Goal: Task Accomplishment & Management: Manage account settings

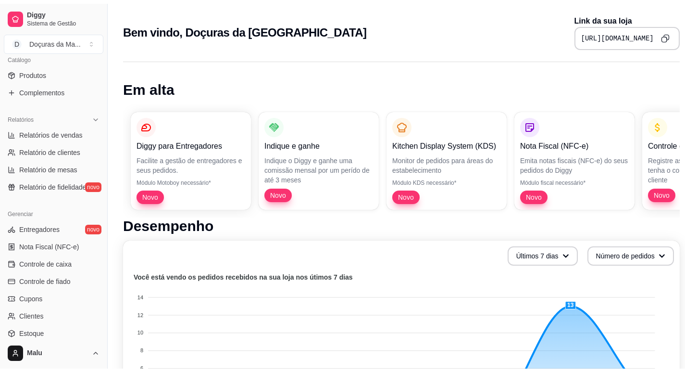
scroll to position [320, 0]
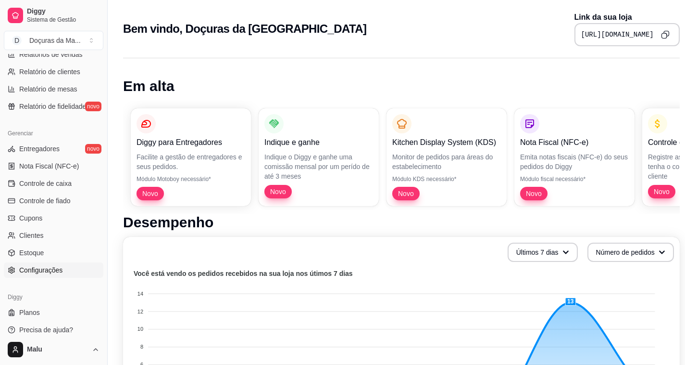
click at [31, 274] on span "Configurações" at bounding box center [40, 270] width 43 height 10
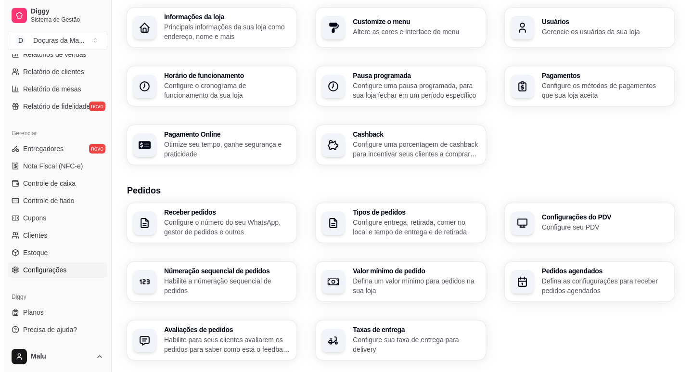
scroll to position [80, 0]
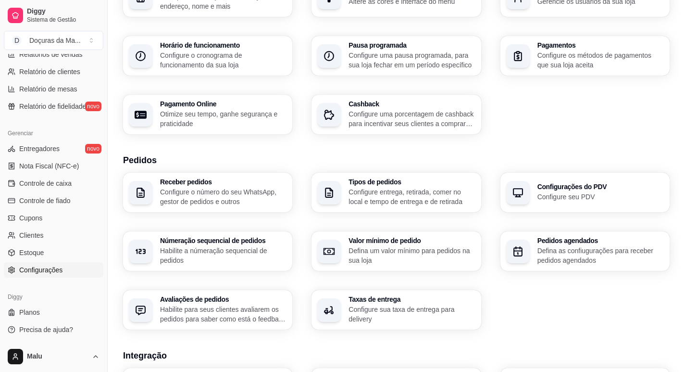
click at [361, 178] on h3 "Tipos de pedidos" at bounding box center [412, 181] width 126 height 7
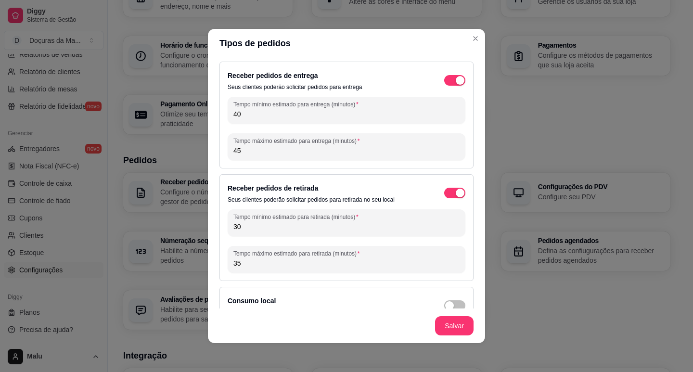
click at [444, 76] on span "button" at bounding box center [454, 80] width 21 height 11
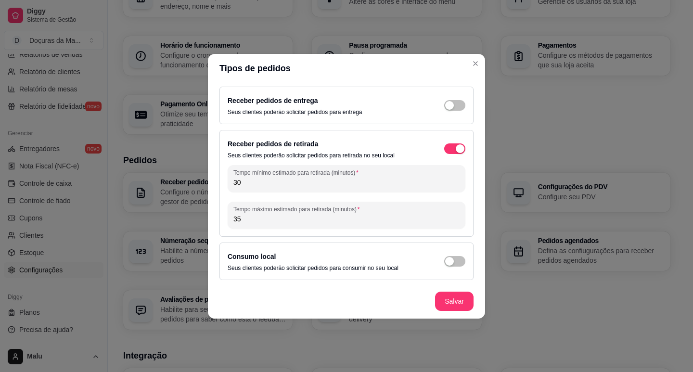
click at [454, 141] on div "Receber pedidos de retirada Seus clientes poderão solicitar pedidos para retira…" at bounding box center [346, 148] width 238 height 21
click at [455, 151] on button "button" at bounding box center [454, 148] width 21 height 11
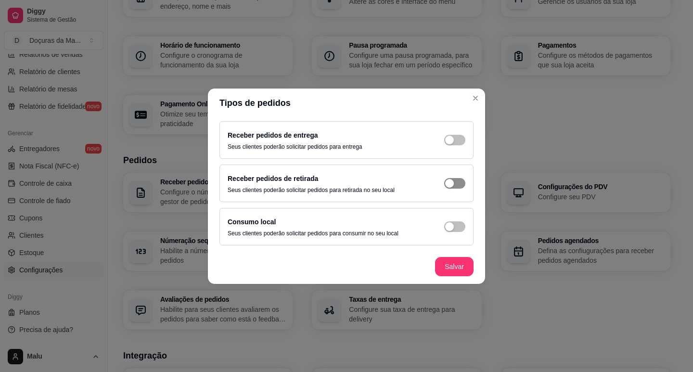
click at [450, 185] on div "button" at bounding box center [449, 183] width 9 height 9
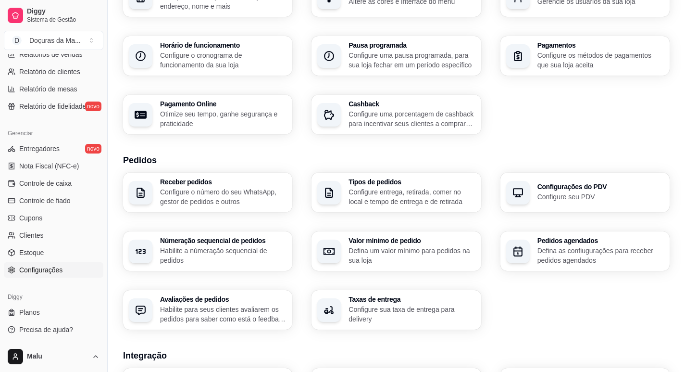
click at [473, 63] on p "Configure uma pausa programada, para sua loja fechar em um período específico" at bounding box center [412, 60] width 126 height 19
click at [250, 57] on p "Configure o cronograma de funcionamento da sua loja" at bounding box center [223, 60] width 126 height 19
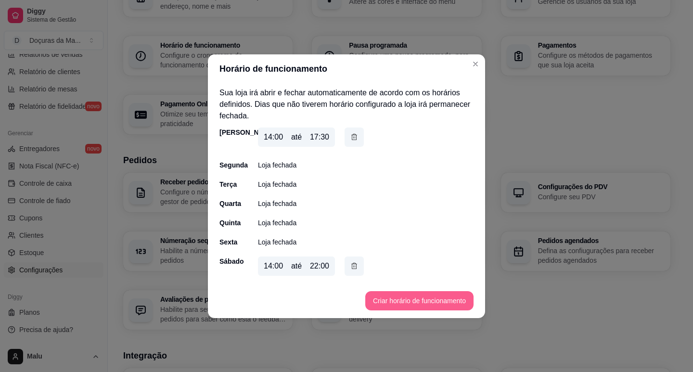
click at [442, 302] on button "Criar horário de funcionamento" at bounding box center [419, 300] width 108 height 19
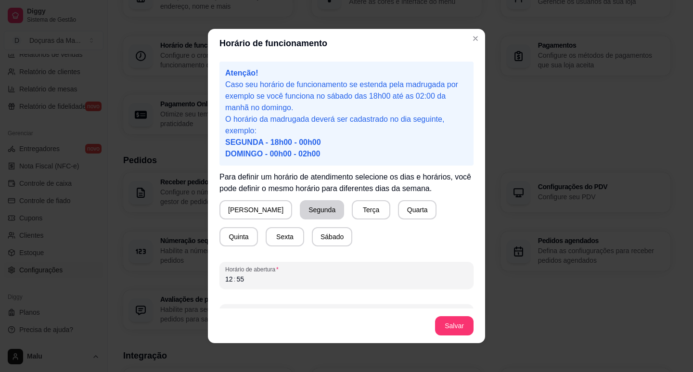
click at [300, 209] on button "Segunda" at bounding box center [322, 209] width 44 height 19
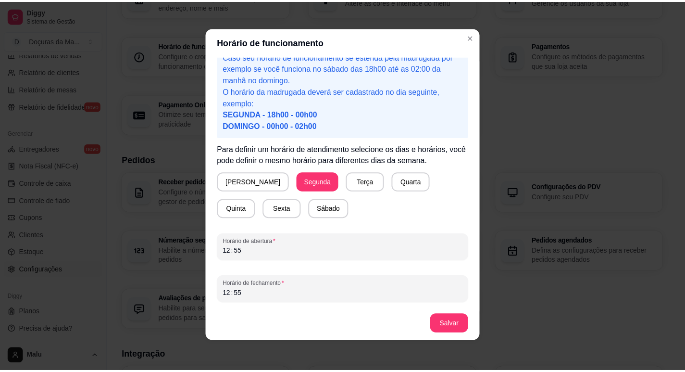
scroll to position [2, 0]
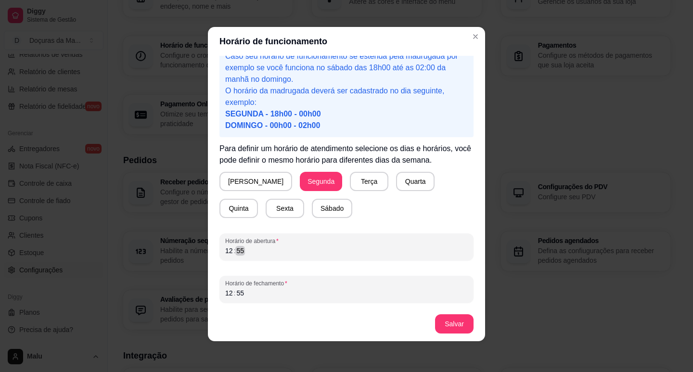
click at [246, 248] on div "12 : 55" at bounding box center [346, 251] width 242 height 12
click at [244, 295] on div "12 : 55" at bounding box center [346, 293] width 242 height 12
click at [453, 328] on button "Salvar" at bounding box center [454, 323] width 38 height 19
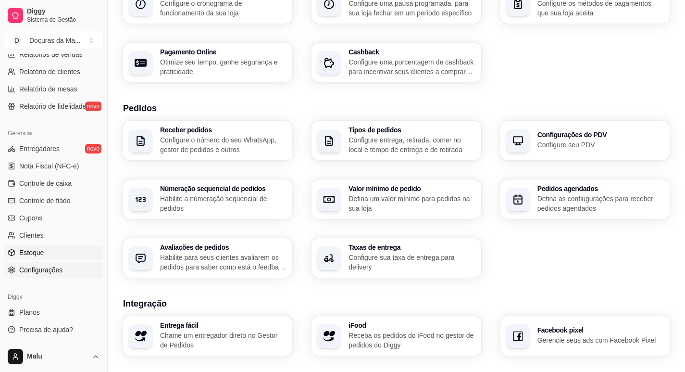
scroll to position [160, 0]
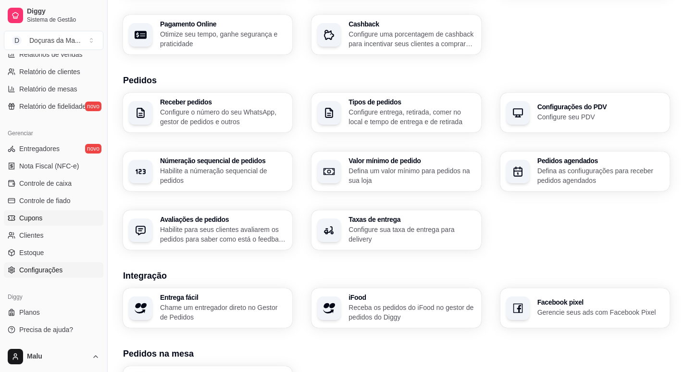
click at [33, 213] on link "Cupons" at bounding box center [54, 217] width 100 height 15
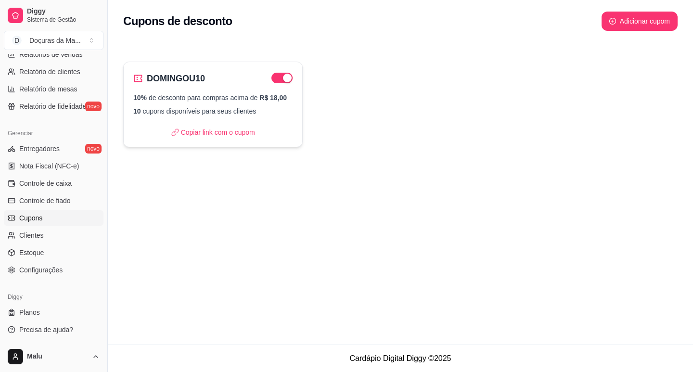
click at [219, 118] on div "DOMINGOU10 10% de desconto para compras acima de R$ 18,00 10 cupons disponíveis…" at bounding box center [212, 105] width 179 height 86
select select "PERCENTAGE"
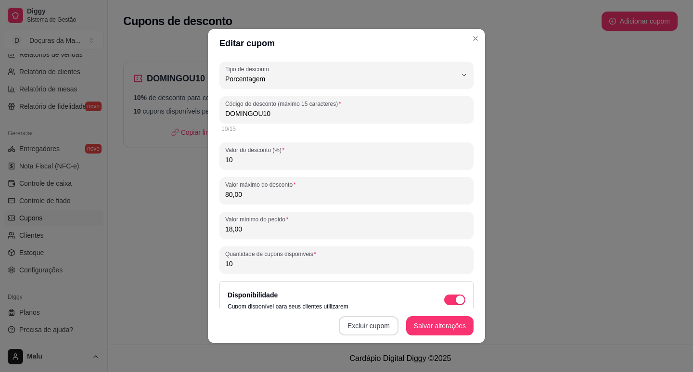
click at [372, 325] on button "Excluir cupom" at bounding box center [369, 325] width 60 height 19
click at [375, 299] on button "Sim" at bounding box center [389, 301] width 38 height 19
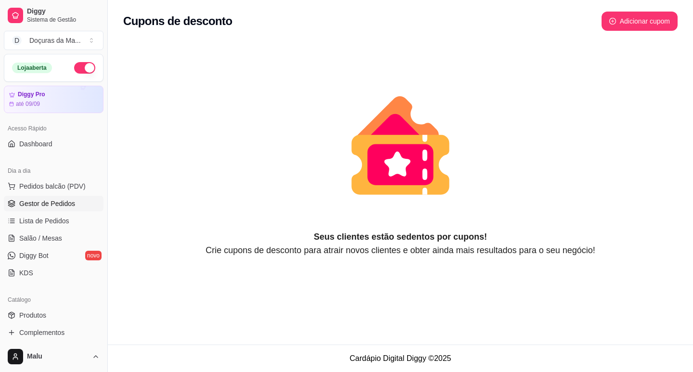
click at [43, 208] on link "Gestor de Pedidos" at bounding box center [54, 203] width 100 height 15
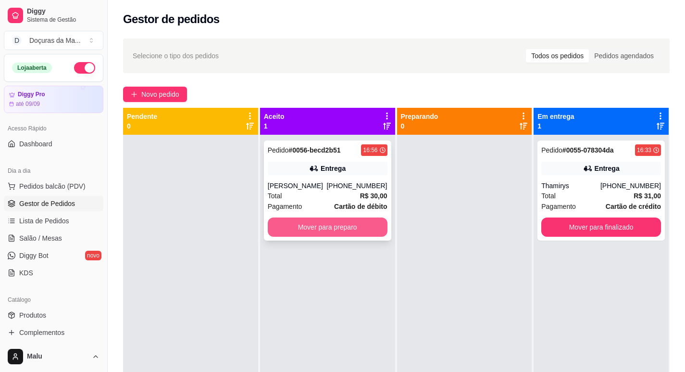
click at [354, 223] on button "Mover para preparo" at bounding box center [328, 226] width 120 height 19
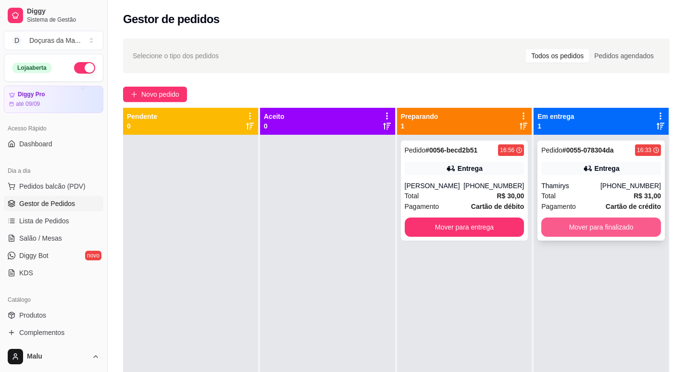
click at [581, 226] on button "Mover para finalizado" at bounding box center [602, 226] width 120 height 19
click at [581, 226] on div "Pedido # 0055-078304da 16:33 [PERSON_NAME] [PHONE_NUMBER] Total R$ 31,00 Pagame…" at bounding box center [601, 321] width 135 height 372
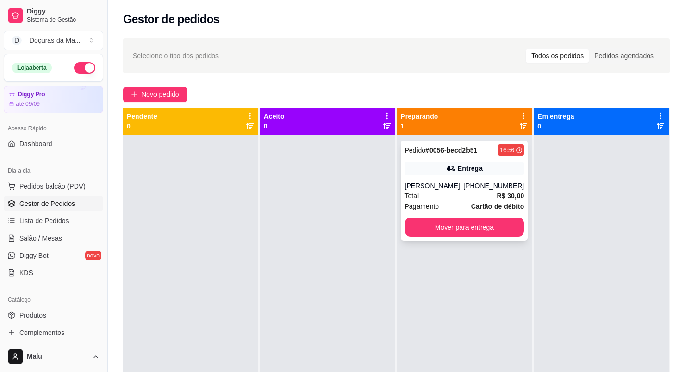
click at [509, 227] on button "Mover para entrega" at bounding box center [465, 226] width 120 height 19
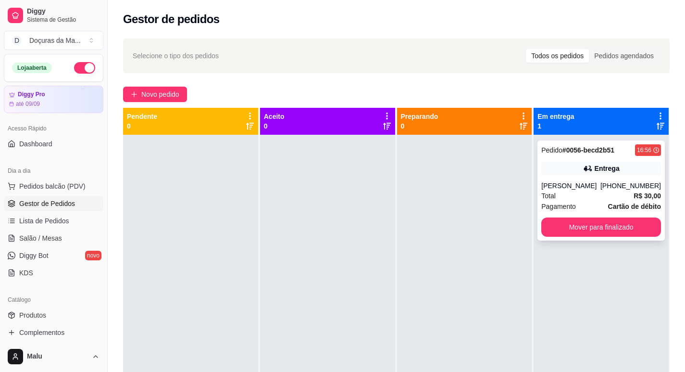
click at [599, 236] on div "Pedido # 0056-becd2b51 16:56 Entrega Andreza [PHONE_NUMBER] Total R$ 30,00 Paga…" at bounding box center [601, 190] width 127 height 100
click at [578, 219] on button "Mover para finalizado" at bounding box center [601, 227] width 116 height 19
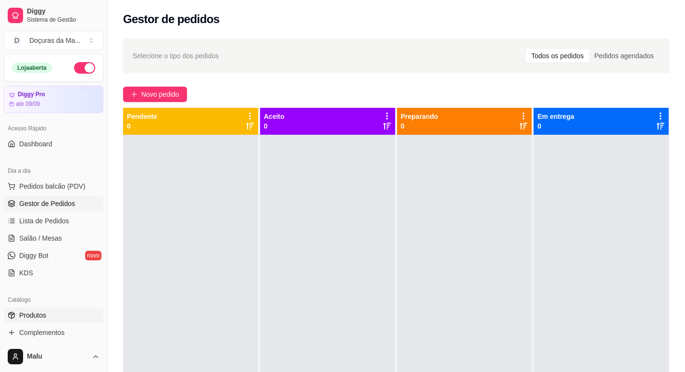
click at [32, 312] on span "Produtos" at bounding box center [32, 315] width 27 height 10
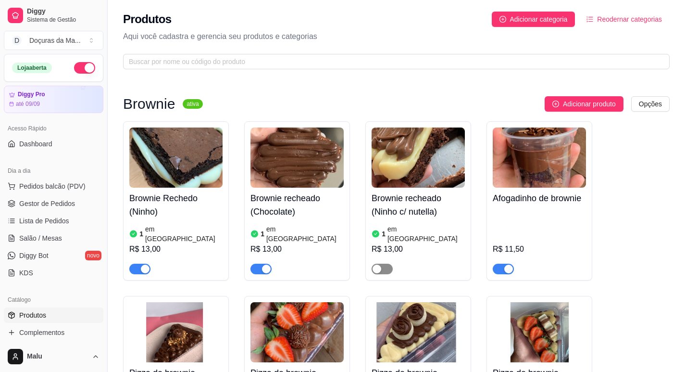
click at [388, 264] on span "button" at bounding box center [382, 269] width 21 height 11
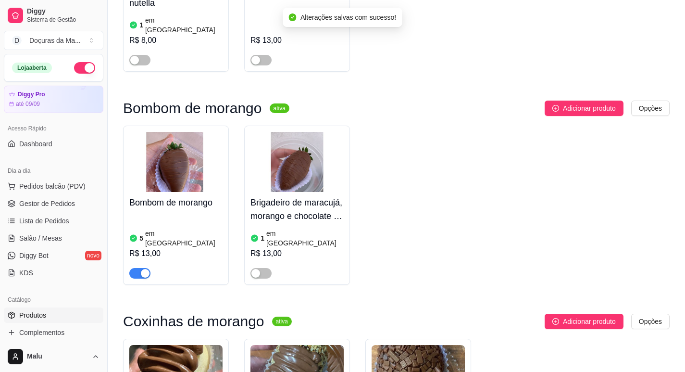
scroll to position [561, 0]
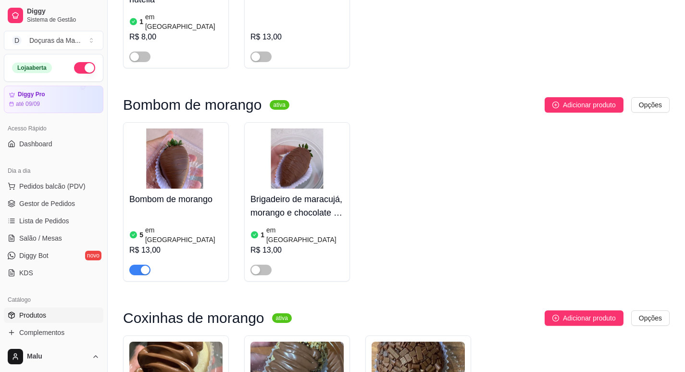
click at [176, 192] on h4 "Bombom de morango" at bounding box center [175, 198] width 93 height 13
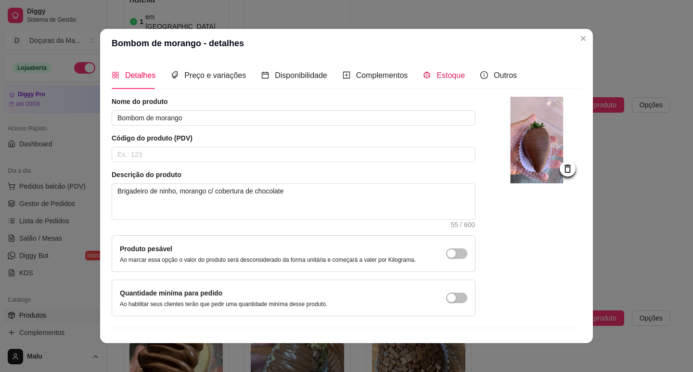
click at [424, 76] on div "Estoque" at bounding box center [444, 75] width 42 height 12
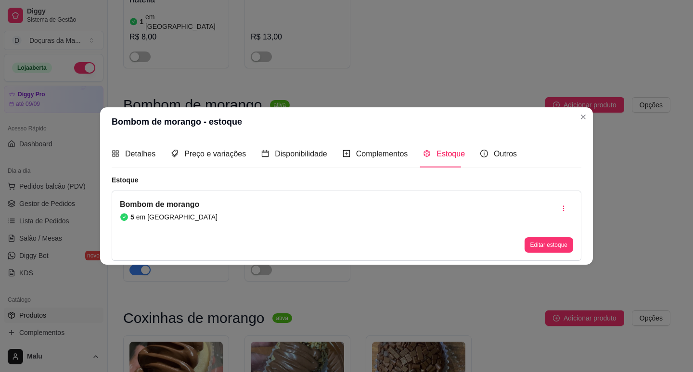
click at [555, 237] on div "Editar estoque" at bounding box center [548, 226] width 49 height 54
click at [556, 245] on button "Editar estoque" at bounding box center [548, 244] width 49 height 15
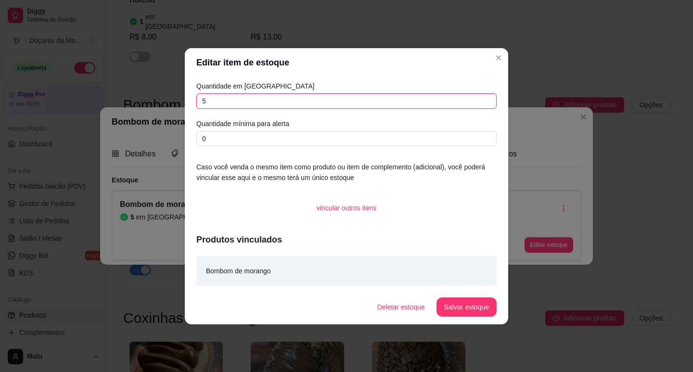
click at [303, 95] on input "5" at bounding box center [346, 100] width 300 height 15
type input "2"
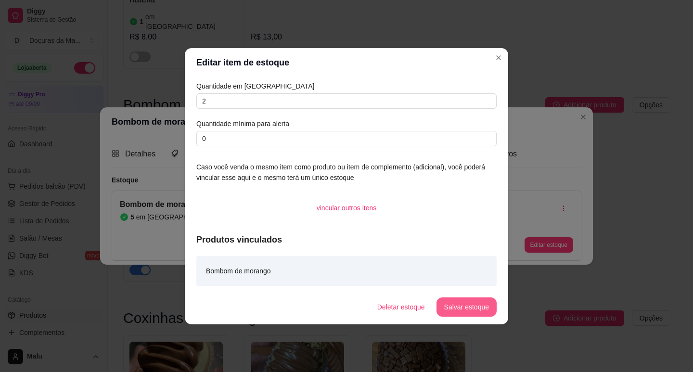
click at [468, 307] on button "Salvar estoque" at bounding box center [466, 306] width 60 height 19
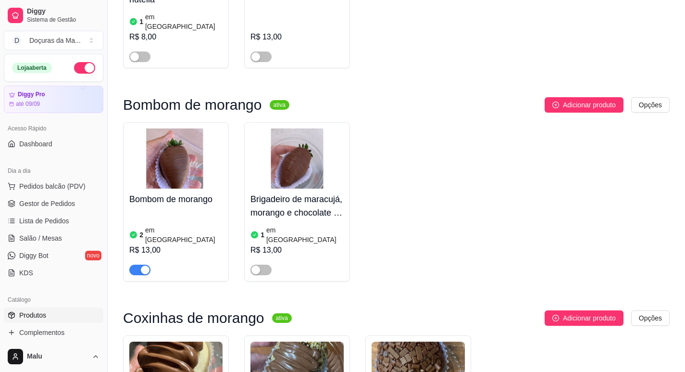
click at [134, 192] on h4 "Bombom de morango" at bounding box center [175, 198] width 93 height 13
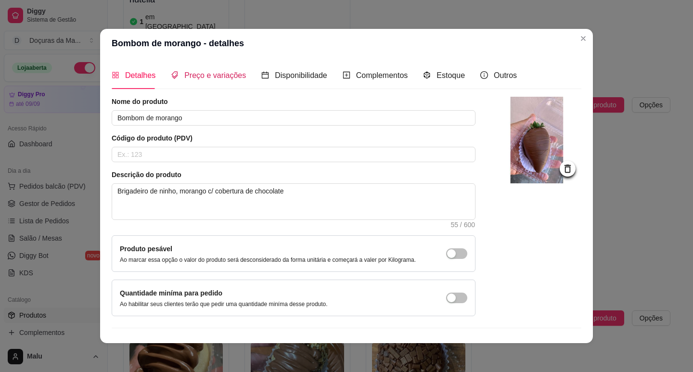
click at [222, 79] on span "Preço e variações" at bounding box center [215, 75] width 62 height 8
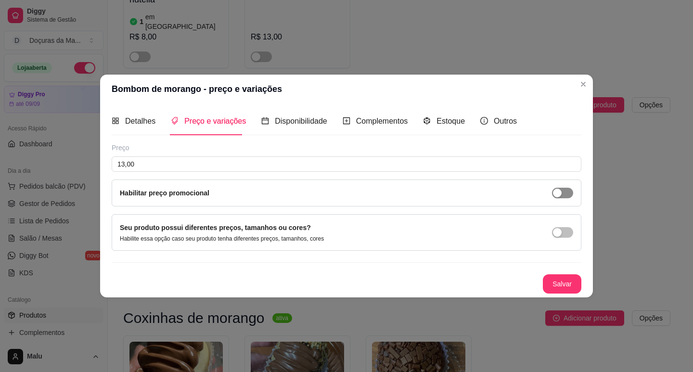
click at [561, 195] on button "button" at bounding box center [562, 193] width 21 height 11
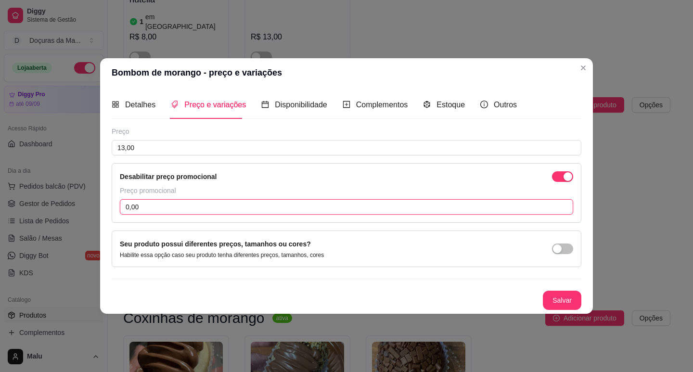
click at [284, 209] on input "0,00" at bounding box center [346, 206] width 453 height 15
type input "10,00"
click at [557, 293] on button "Salvar" at bounding box center [562, 300] width 38 height 19
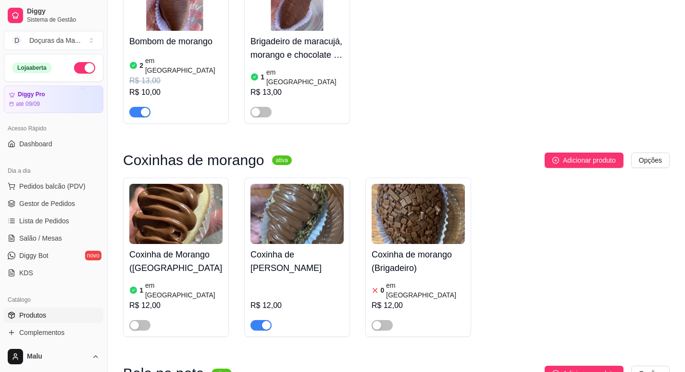
scroll to position [721, 0]
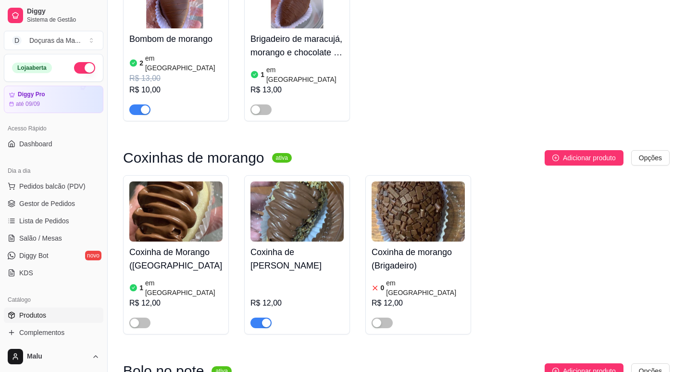
click at [301, 245] on h4 "Coxinha de [PERSON_NAME]" at bounding box center [297, 258] width 93 height 27
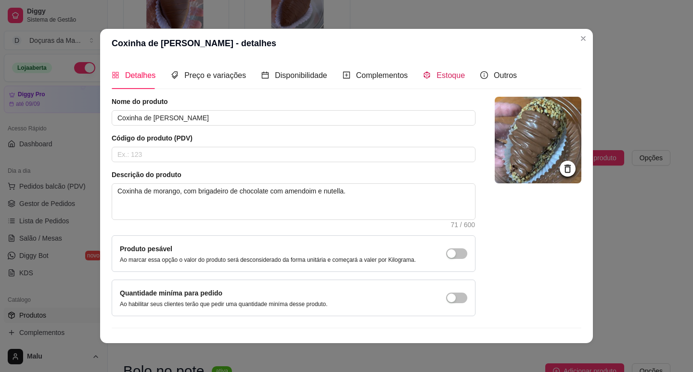
click at [444, 79] on span "Estoque" at bounding box center [450, 75] width 28 height 8
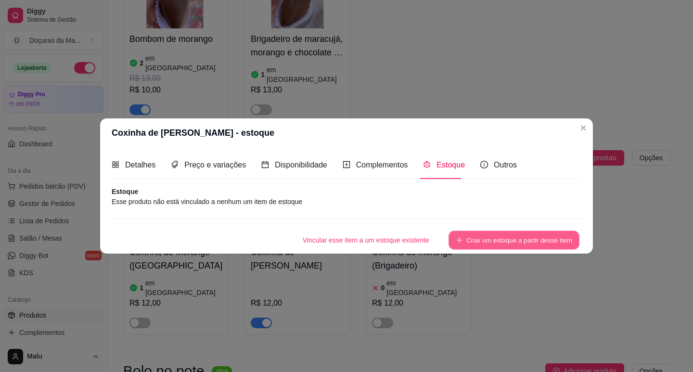
click at [540, 248] on button "Criar um estoque a partir desse item" at bounding box center [513, 239] width 131 height 19
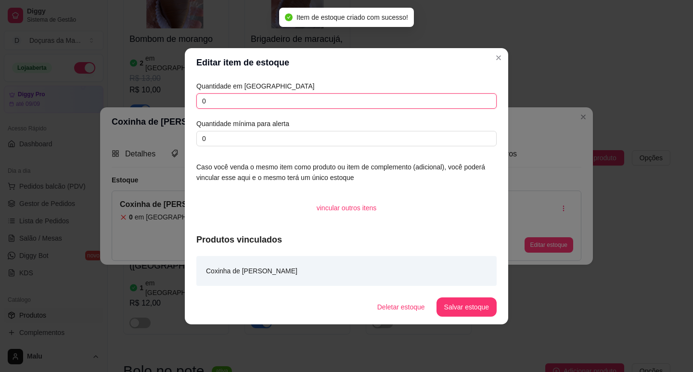
click at [244, 102] on input "0" at bounding box center [346, 100] width 300 height 15
type input "4"
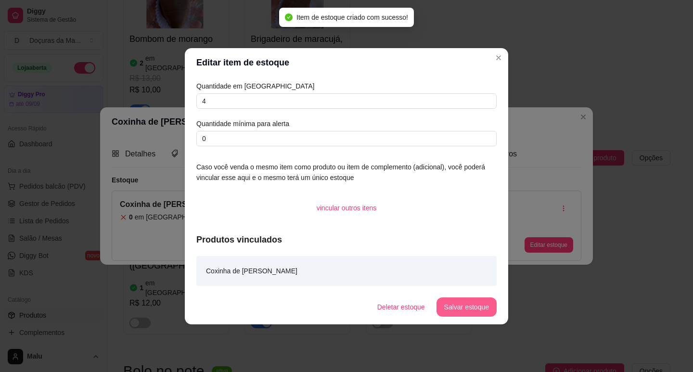
click at [449, 313] on button "Salvar estoque" at bounding box center [466, 306] width 60 height 19
click at [495, 67] on header "Editar item de estoque" at bounding box center [346, 62] width 323 height 29
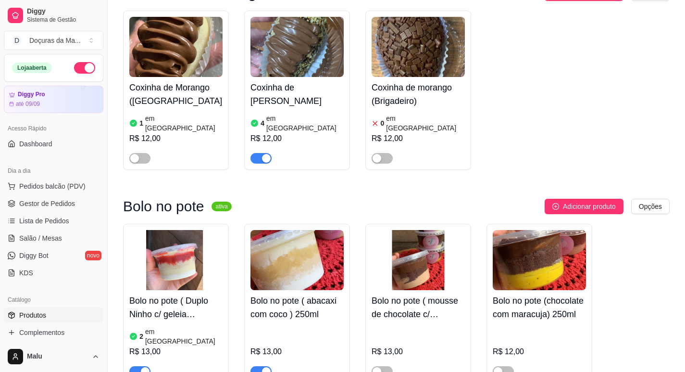
scroll to position [962, 0]
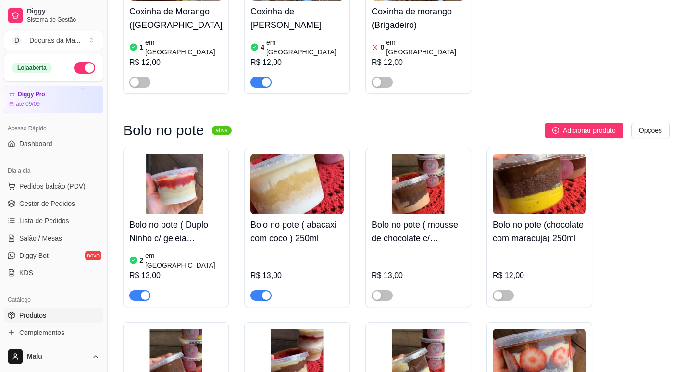
click at [148, 218] on h4 "Bolo no pote ( Duplo Ninho c/ geleia morangos) 250ml" at bounding box center [175, 231] width 93 height 27
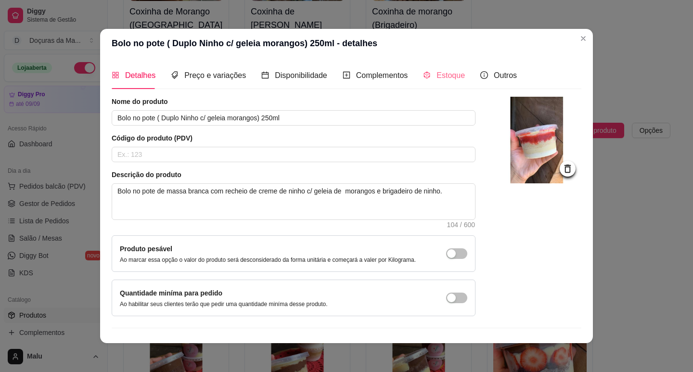
click at [441, 84] on div "Estoque" at bounding box center [444, 75] width 42 height 27
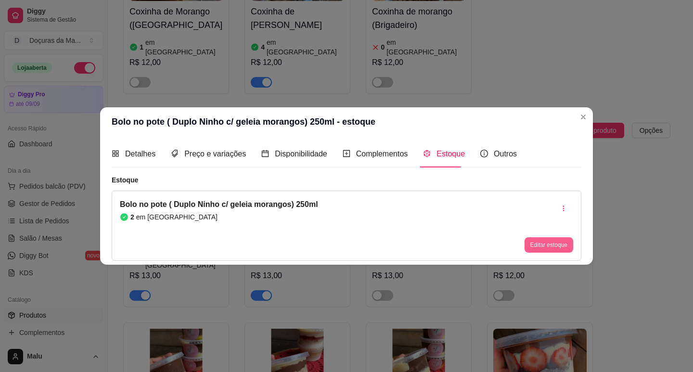
click at [535, 243] on button "Editar estoque" at bounding box center [548, 244] width 49 height 15
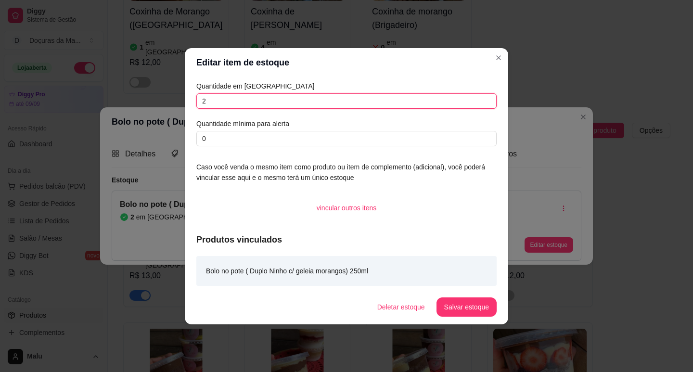
click at [213, 98] on input "2" at bounding box center [346, 100] width 300 height 15
type input "1"
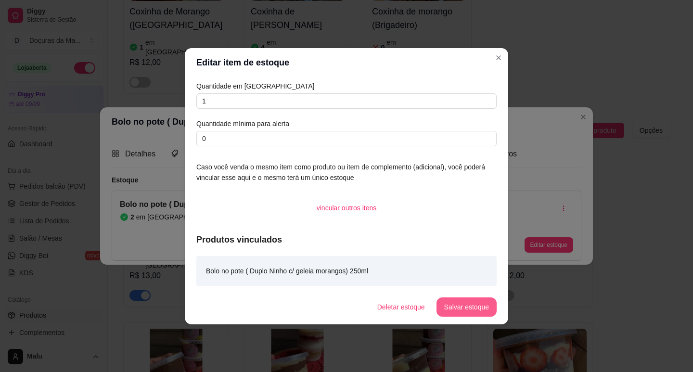
click at [486, 303] on button "Salvar estoque" at bounding box center [466, 306] width 60 height 19
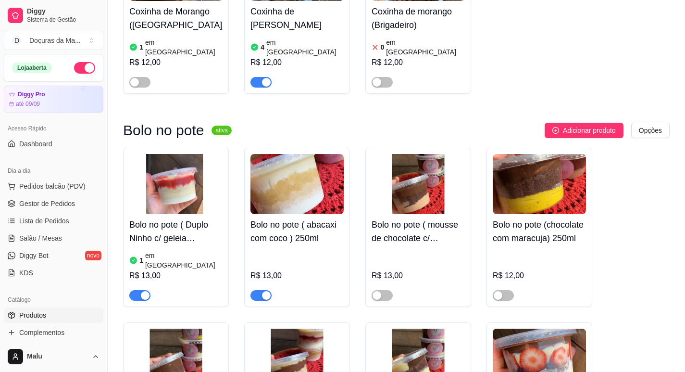
click at [280, 218] on h4 "Bolo no pote ( abacaxi com coco ) 250ml" at bounding box center [297, 231] width 93 height 27
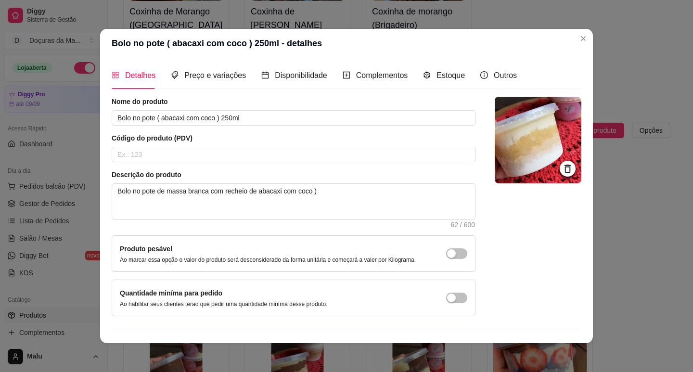
click at [414, 79] on div "Detalhes Preço e variações Disponibilidade Complementos Estoque Outros" at bounding box center [314, 75] width 405 height 27
click at [454, 81] on div "Estoque" at bounding box center [444, 75] width 42 height 27
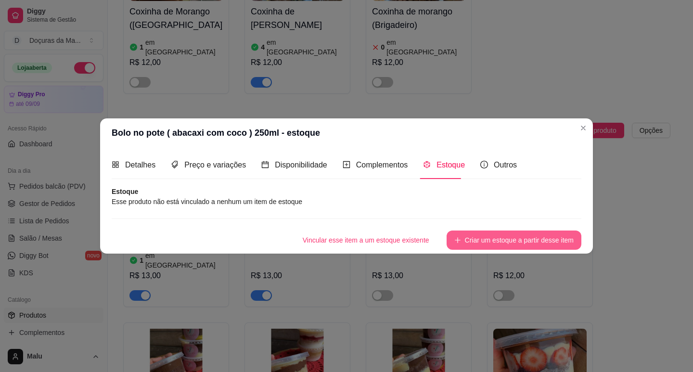
click at [518, 240] on button "Criar um estoque a partir desse item" at bounding box center [513, 239] width 135 height 19
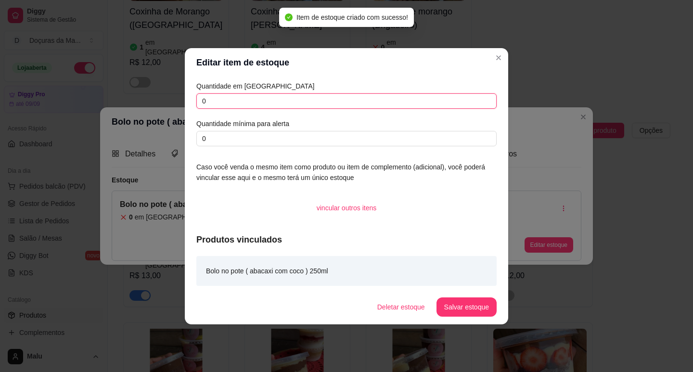
click at [218, 100] on input "0" at bounding box center [346, 100] width 300 height 15
type input "1"
click at [470, 294] on footer "Deletar estoque Salvar estoque" at bounding box center [346, 307] width 323 height 35
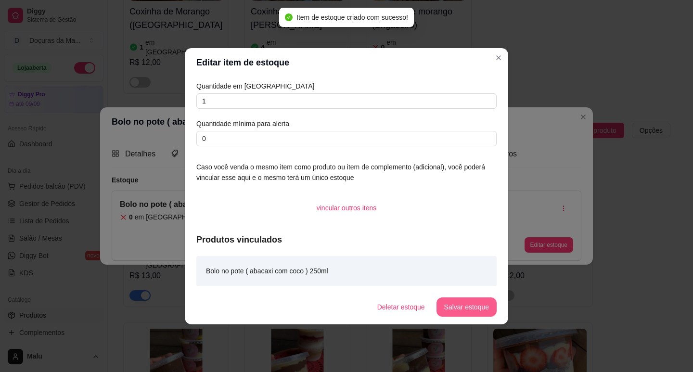
click at [473, 302] on button "Salvar estoque" at bounding box center [466, 306] width 60 height 19
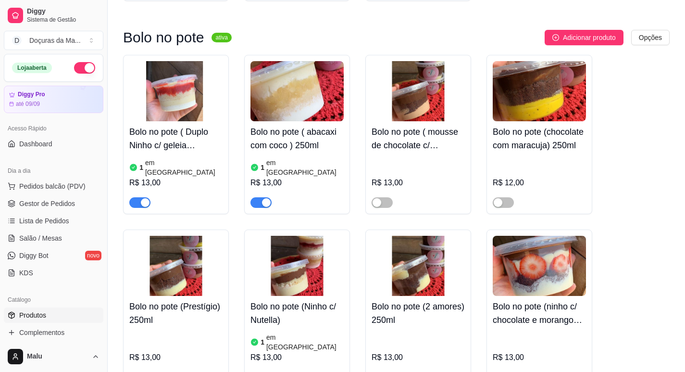
scroll to position [1122, 0]
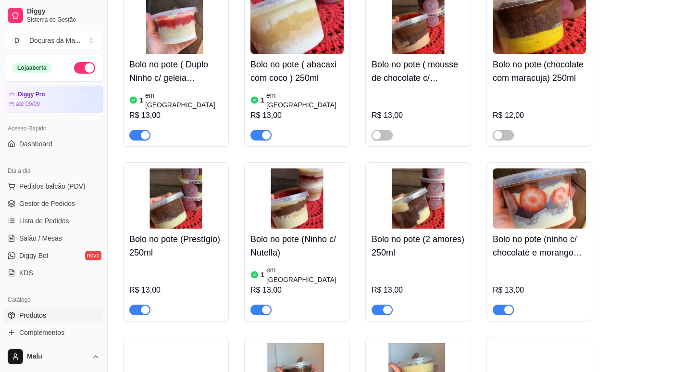
click at [133, 304] on span "button" at bounding box center [139, 309] width 21 height 11
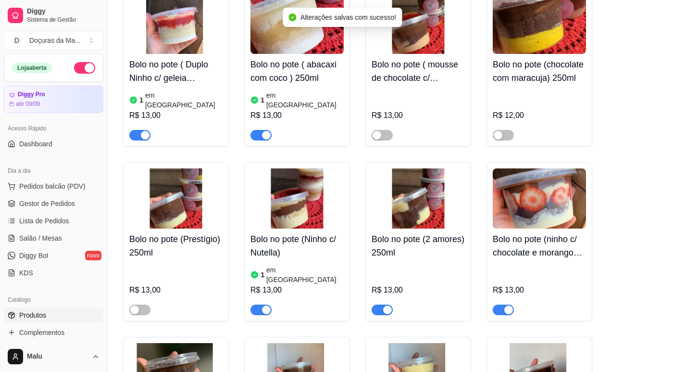
click at [373, 303] on div at bounding box center [382, 309] width 21 height 12
click at [382, 304] on span "button" at bounding box center [382, 309] width 21 height 11
click at [518, 232] on h4 "Bolo no pote (ninho c/ chocolate e morangos) 250ml" at bounding box center [539, 245] width 93 height 27
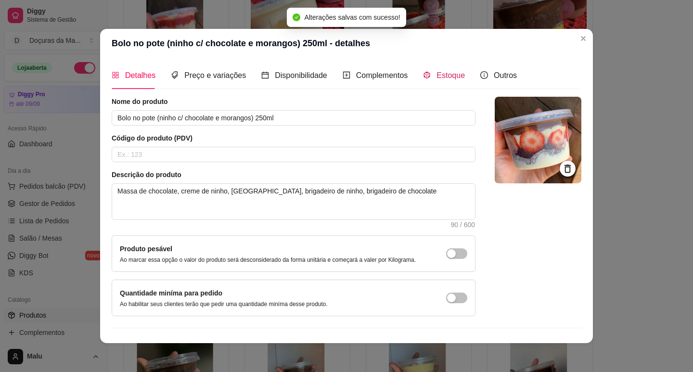
click at [455, 75] on span "Estoque" at bounding box center [450, 75] width 28 height 8
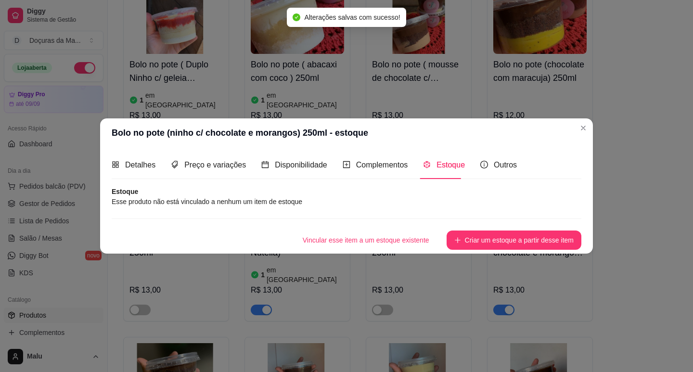
click at [501, 229] on div "Vincular esse item a um estoque existente Criar um estoque a partir desse item" at bounding box center [346, 233] width 469 height 31
click at [498, 235] on button "Criar um estoque a partir desse item" at bounding box center [513, 239] width 135 height 19
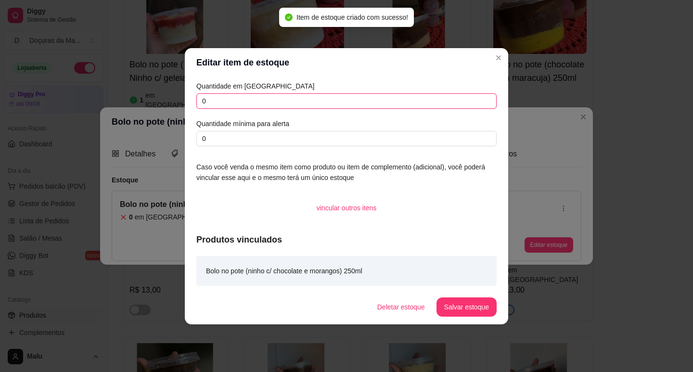
click at [252, 93] on input "0" at bounding box center [346, 100] width 300 height 15
type input "1"
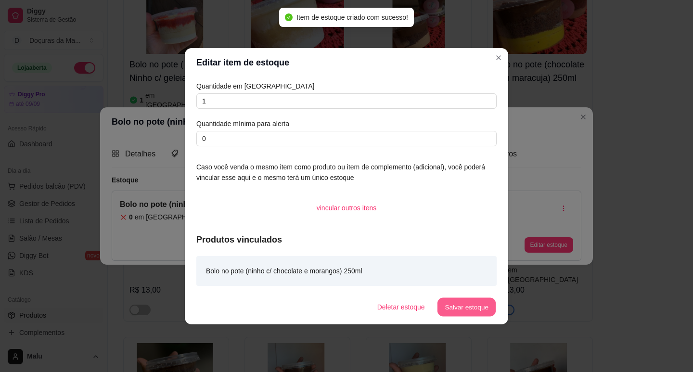
click at [472, 316] on button "Salvar estoque" at bounding box center [466, 306] width 59 height 19
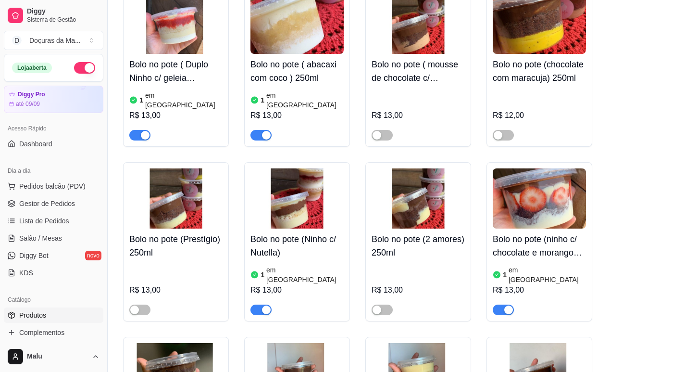
scroll to position [1283, 0]
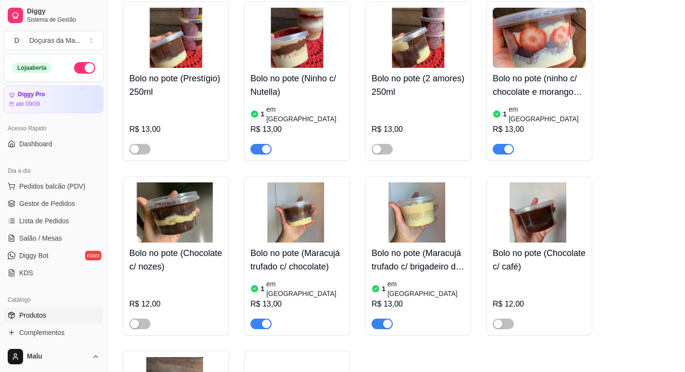
click at [383, 318] on button "button" at bounding box center [382, 323] width 21 height 11
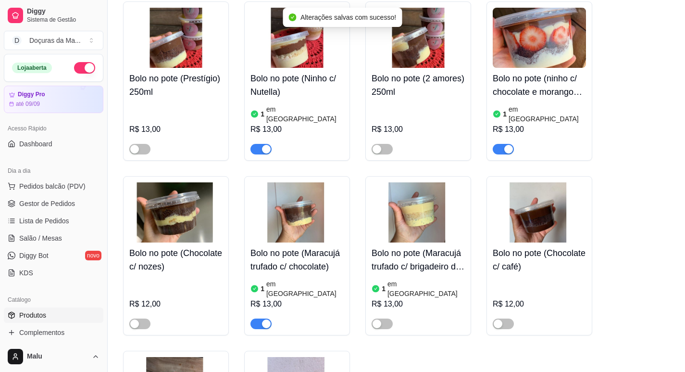
click at [253, 318] on span "button" at bounding box center [261, 323] width 21 height 11
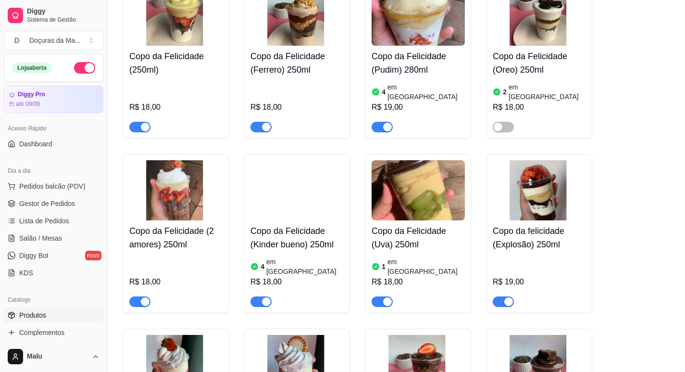
scroll to position [2565, 0]
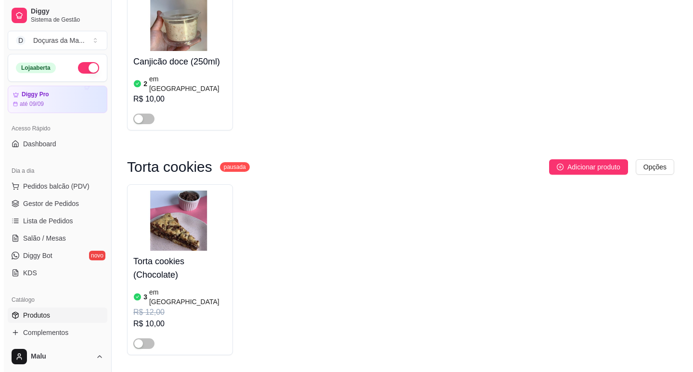
scroll to position [6012, 0]
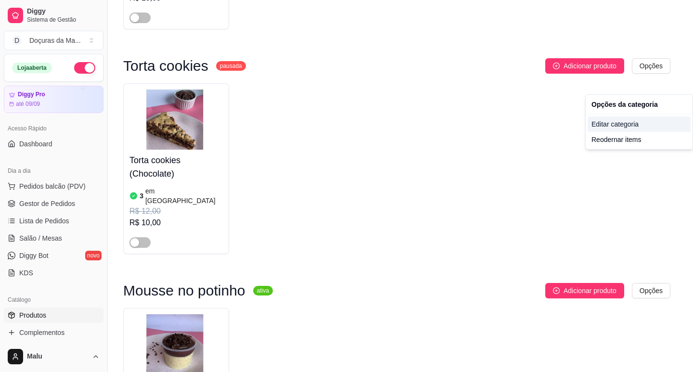
click at [611, 121] on div "Editar categoria" at bounding box center [638, 123] width 103 height 15
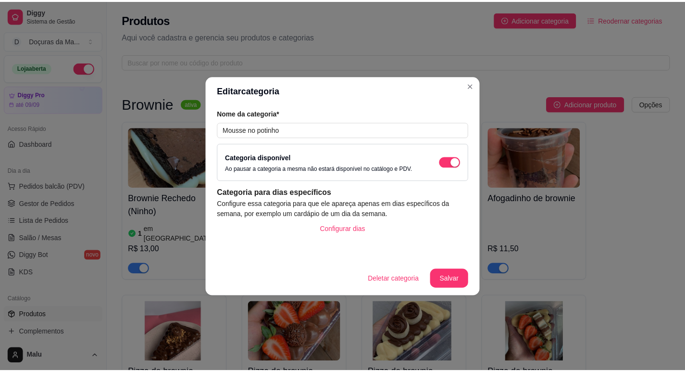
scroll to position [5911, 0]
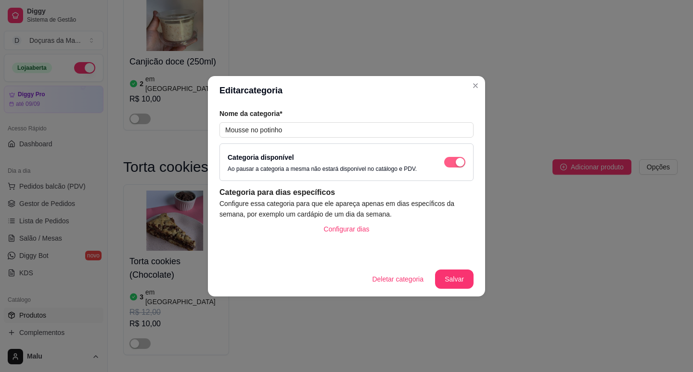
click at [455, 163] on div "button" at bounding box center [459, 162] width 9 height 9
click at [467, 274] on button "Salvar" at bounding box center [454, 278] width 38 height 19
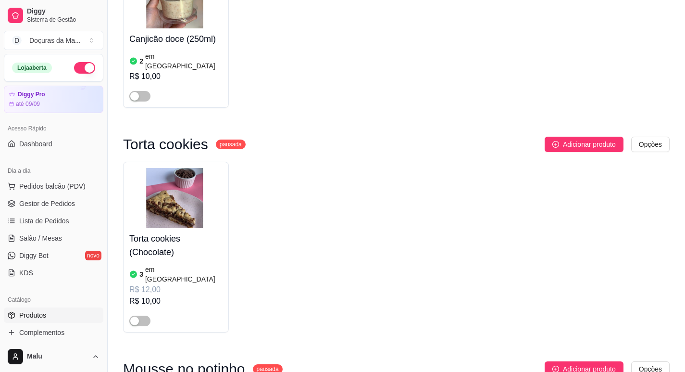
scroll to position [5991, 0]
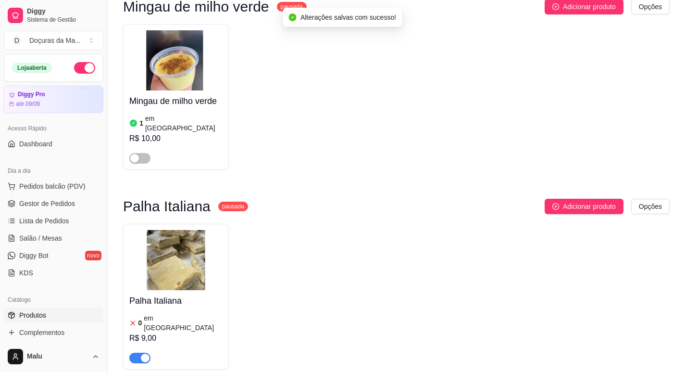
scroll to position [6512, 0]
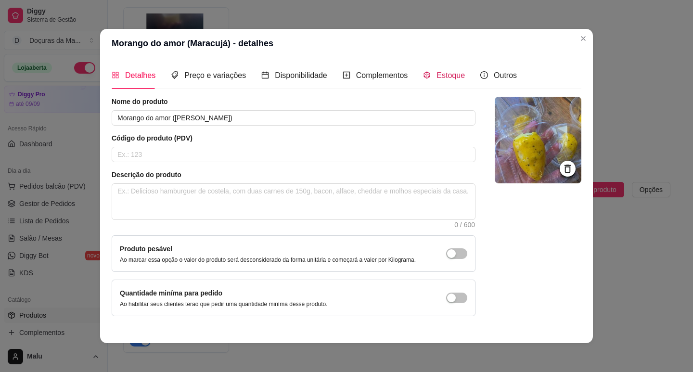
click at [448, 80] on div "Estoque" at bounding box center [444, 75] width 42 height 12
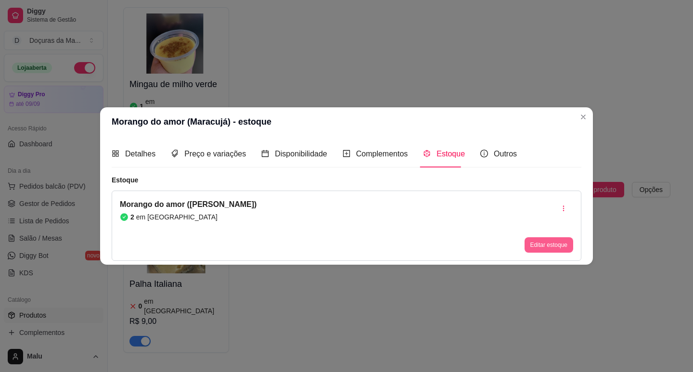
click at [562, 253] on div "Morango do amor (Maracujá) 2 em estoque Editar estoque" at bounding box center [346, 225] width 469 height 70
click at [559, 249] on button "Editar estoque" at bounding box center [548, 245] width 47 height 15
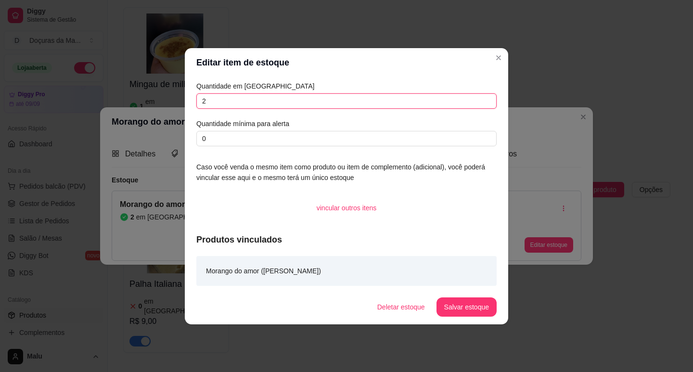
click at [234, 98] on input "2" at bounding box center [346, 100] width 300 height 15
type input "1"
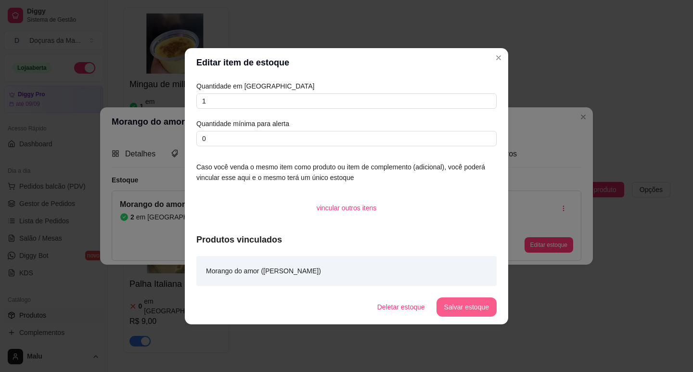
click at [455, 311] on button "Salvar estoque" at bounding box center [466, 306] width 60 height 19
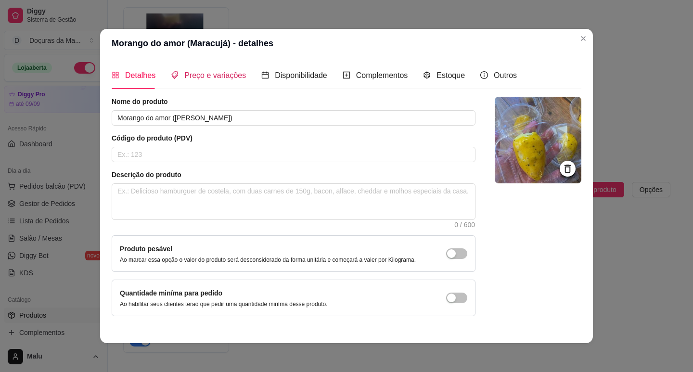
click at [223, 75] on span "Preço e variações" at bounding box center [215, 75] width 62 height 8
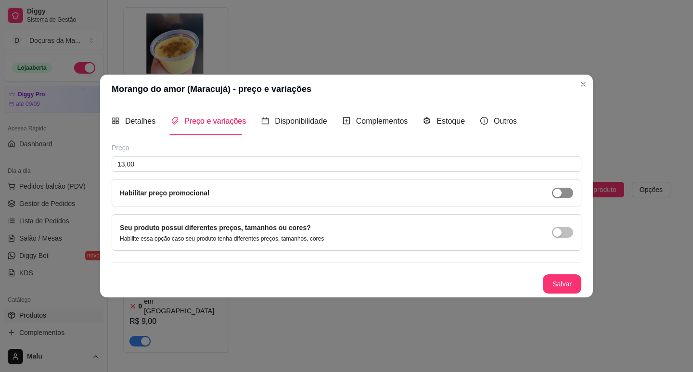
click at [564, 198] on span "button" at bounding box center [562, 193] width 21 height 11
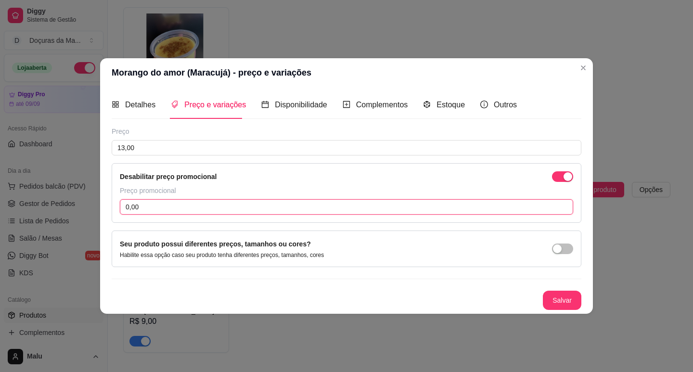
click at [177, 201] on input "0,00" at bounding box center [346, 206] width 453 height 15
type input "10,00"
click at [570, 311] on div "Detalhes Preço e variações Disponibilidade Complementos Estoque Outros Nome do …" at bounding box center [346, 200] width 493 height 226
click at [568, 300] on button "Salvar" at bounding box center [562, 300] width 38 height 19
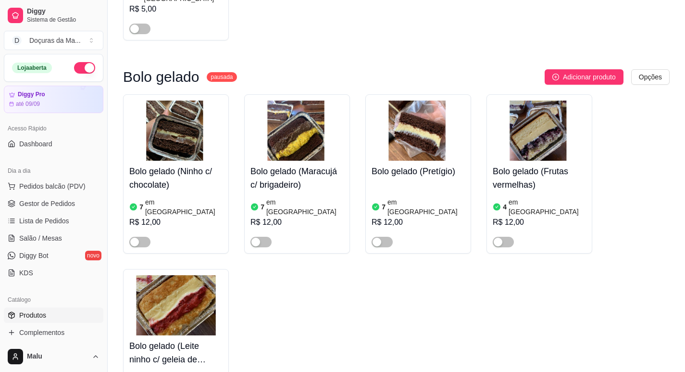
scroll to position [3798, 0]
